Goal: Information Seeking & Learning: Learn about a topic

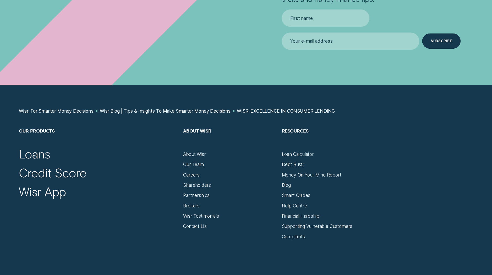
scroll to position [1551, 0]
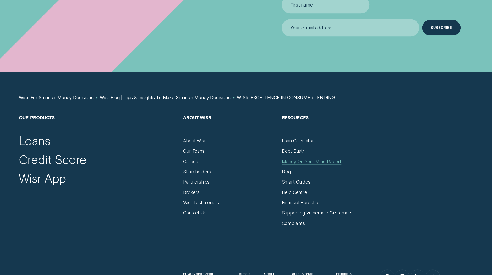
click at [293, 159] on div "Money On Your Mind Report" at bounding box center [312, 162] width 60 height 6
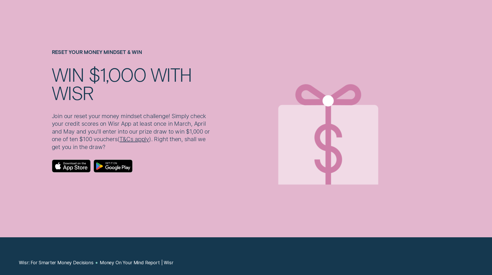
scroll to position [1996, 0]
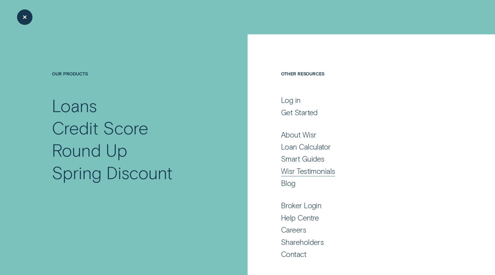
click at [325, 167] on div "Wisr Testimonials" at bounding box center [308, 171] width 54 height 9
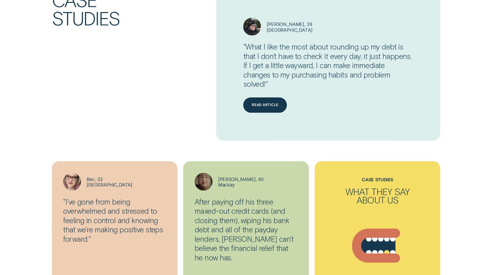
scroll to position [850, 0]
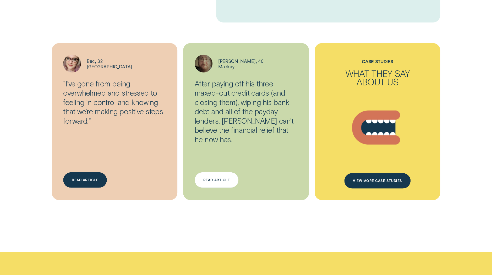
click at [225, 179] on div "Read article" at bounding box center [216, 180] width 26 height 3
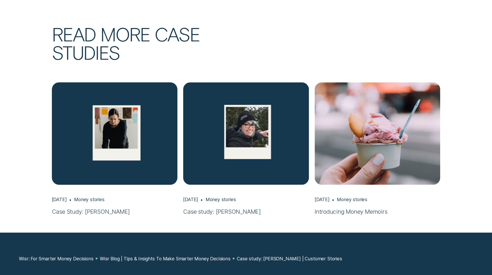
scroll to position [1711, 0]
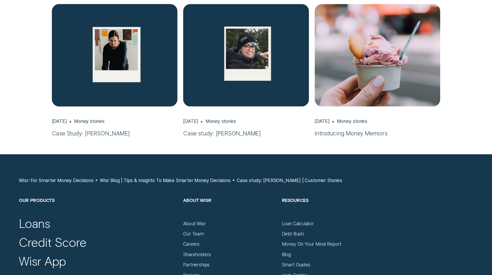
click at [134, 73] on img "Case Study: Emma, Sep 15 Money stories" at bounding box center [115, 55] width 132 height 108
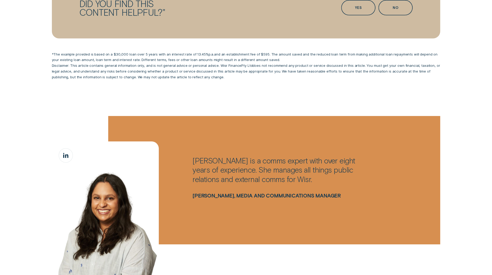
scroll to position [1219, 0]
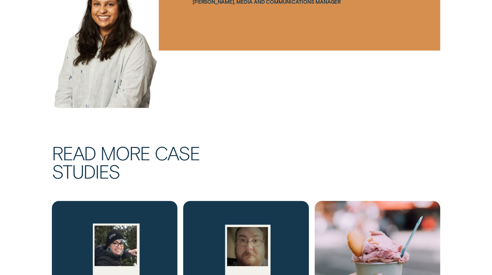
click at [358, 208] on img "Introducing Money Memoirs, Nov 01 Money stories" at bounding box center [378, 253] width 132 height 108
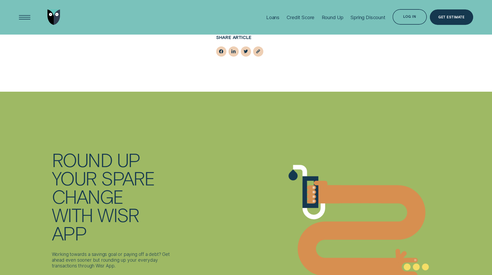
scroll to position [1203, 0]
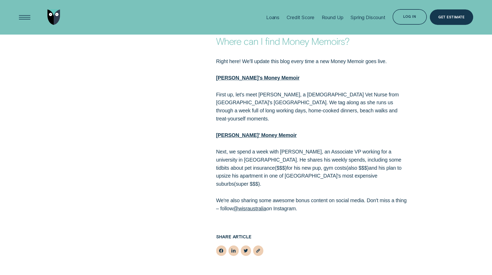
click at [234, 132] on strong "[PERSON_NAME]' Money Memoir" at bounding box center [256, 135] width 81 height 6
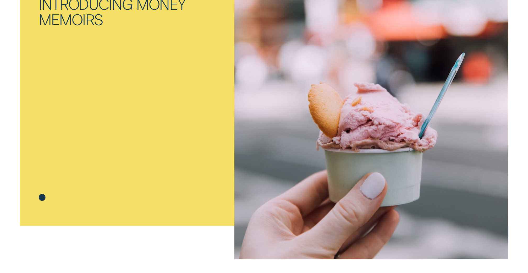
scroll to position [0, 0]
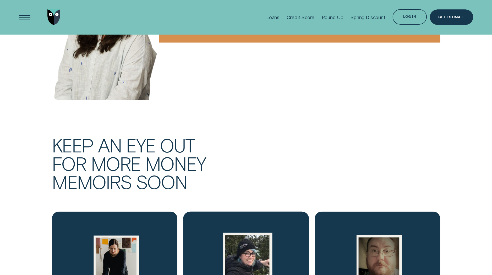
scroll to position [2980, 0]
